Goal: Find specific page/section

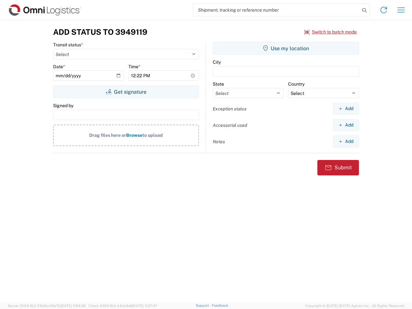
click at [277, 10] on input "search" at bounding box center [276, 10] width 167 height 12
click at [364, 10] on icon at bounding box center [364, 10] width 9 height 9
click at [384, 10] on icon at bounding box center [384, 10] width 10 height 10
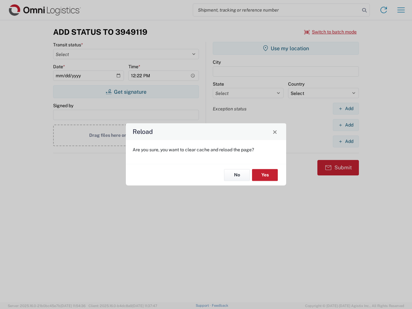
click at [331, 32] on div "Reload Are you sure, you want to clear cache and reload the page? No Yes" at bounding box center [206, 154] width 412 height 309
click at [126, 92] on div "Reload Are you sure, you want to clear cache and reload the page? No Yes" at bounding box center [206, 154] width 412 height 309
click at [286, 48] on div "Reload Are you sure, you want to clear cache and reload the page? No Yes" at bounding box center [206, 154] width 412 height 309
click at [346, 108] on div "Reload Are you sure, you want to clear cache and reload the page? No Yes" at bounding box center [206, 154] width 412 height 309
click at [346, 125] on div "Reload Are you sure, you want to clear cache and reload the page? No Yes" at bounding box center [206, 154] width 412 height 309
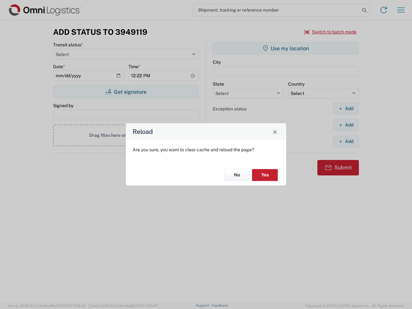
click at [346, 141] on div "Reload Are you sure, you want to clear cache and reload the page? No Yes" at bounding box center [206, 154] width 412 height 309
